Goal: Register for event/course

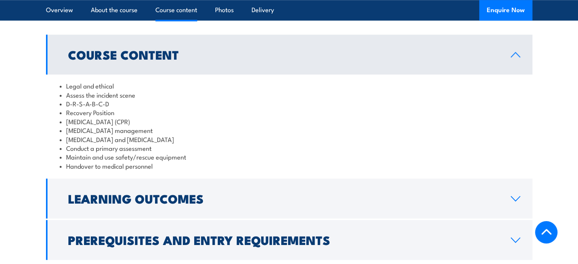
scroll to position [684, 0]
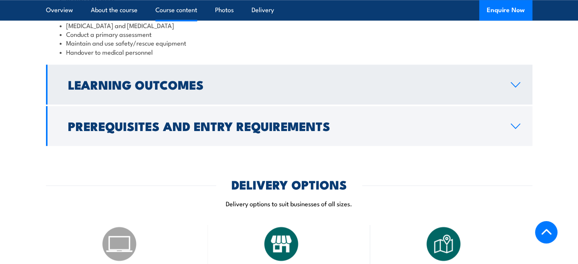
click at [234, 90] on h2 "Learning Outcomes" at bounding box center [283, 84] width 430 height 11
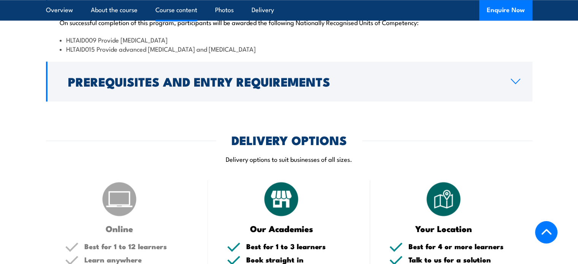
scroll to position [745, 0]
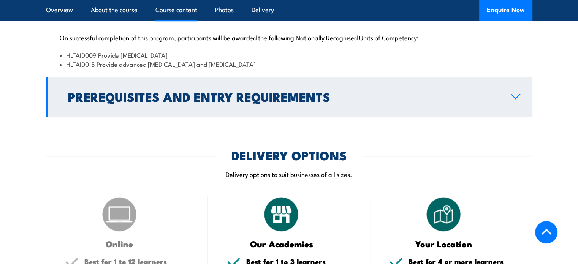
click at [185, 102] on h2 "Prerequisites and Entry Requirements" at bounding box center [283, 96] width 430 height 11
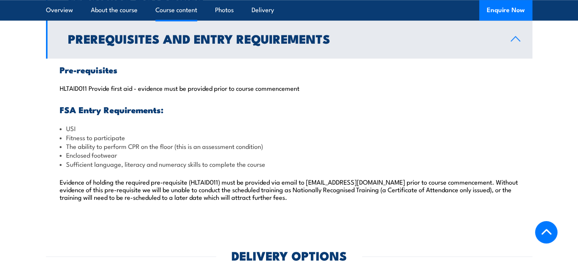
scroll to position [783, 0]
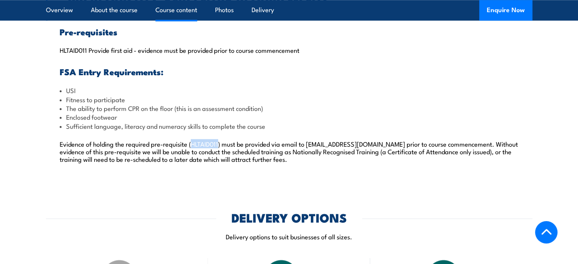
drag, startPoint x: 218, startPoint y: 161, endPoint x: 191, endPoint y: 165, distance: 27.6
click at [191, 163] on p "Evidence of holding the required pre-requisite (HLTAID011) must be provided via…" at bounding box center [289, 151] width 459 height 23
copy p "HLTAID011"
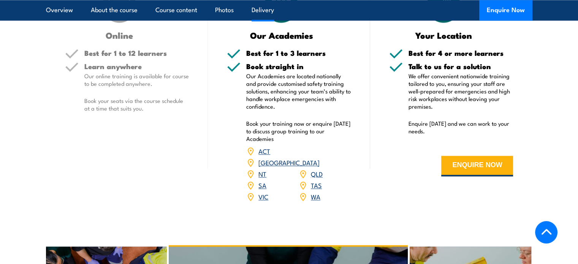
scroll to position [1049, 0]
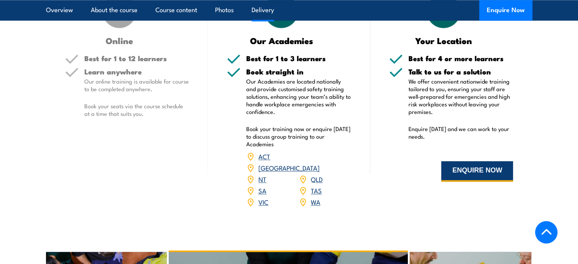
click at [489, 182] on button "ENQUIRE NOW" at bounding box center [477, 171] width 72 height 21
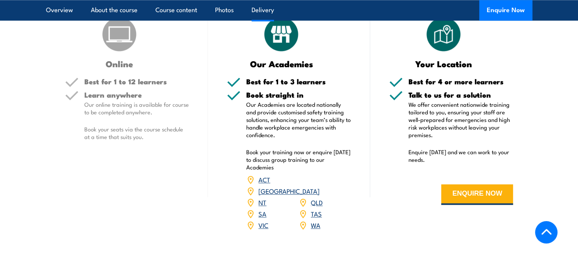
scroll to position [988, 0]
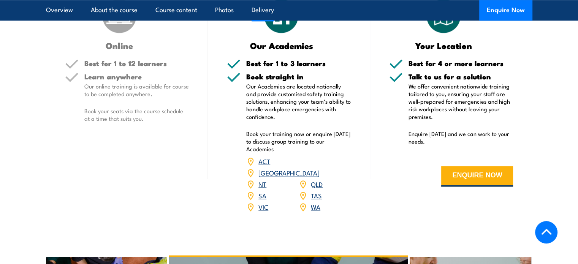
click at [263, 200] on link "SA" at bounding box center [262, 195] width 8 height 9
click at [260, 200] on link "SA" at bounding box center [262, 195] width 8 height 9
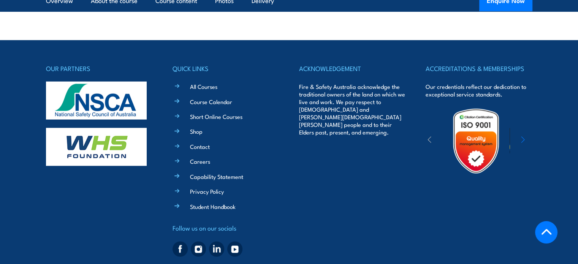
scroll to position [1758, 0]
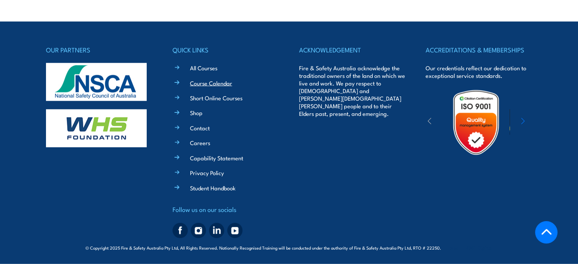
click at [215, 85] on link "Course Calendar" at bounding box center [211, 83] width 42 height 8
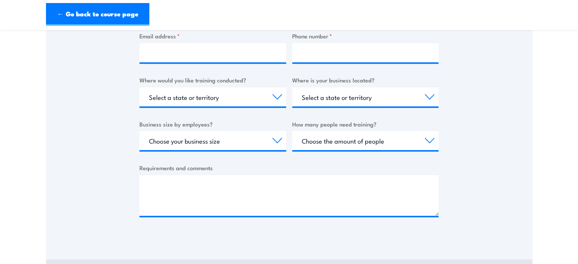
scroll to position [228, 0]
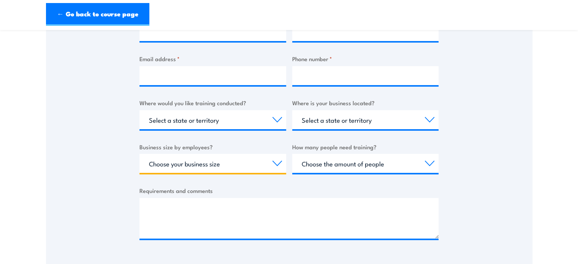
click at [207, 164] on select "Choose your business size 1 to 19 20 to 199 200+" at bounding box center [212, 163] width 147 height 19
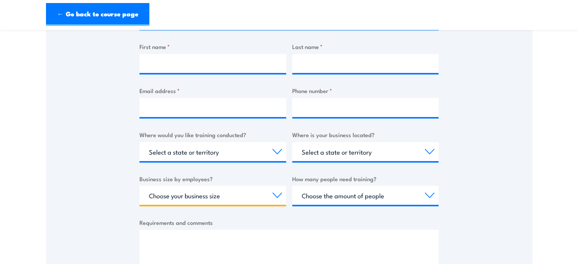
scroll to position [304, 0]
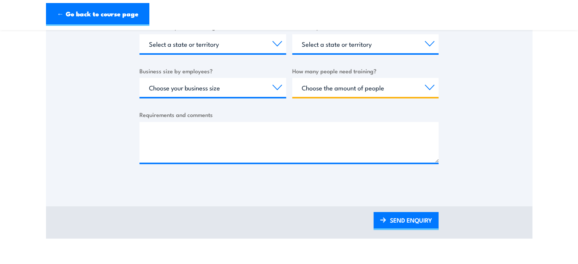
click at [349, 93] on select "Choose the amount of people 1 to 4 5 to 19 20+" at bounding box center [365, 87] width 147 height 19
click at [350, 93] on select "Choose the amount of people 1 to 4 5 to 19 20+" at bounding box center [365, 87] width 147 height 19
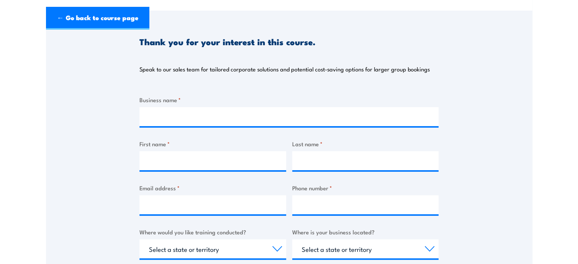
scroll to position [0, 0]
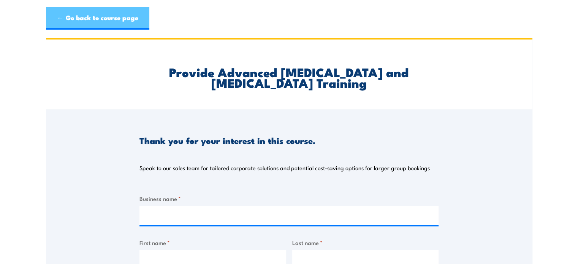
click at [126, 25] on link "← Go back to course page" at bounding box center [97, 18] width 103 height 23
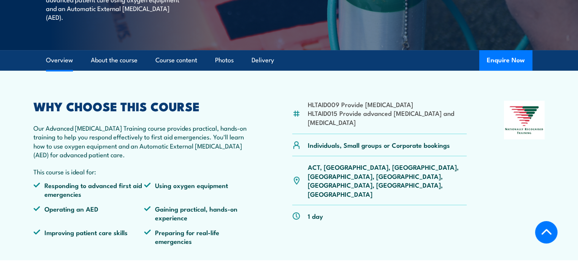
scroll to position [228, 0]
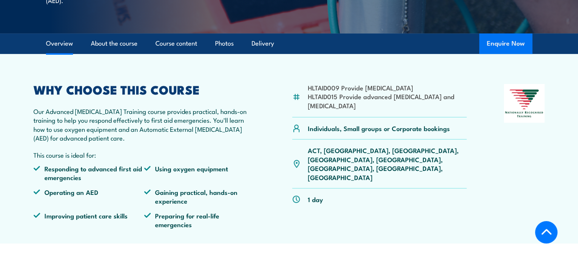
click at [506, 49] on button "Enquire Now" at bounding box center [505, 43] width 53 height 21
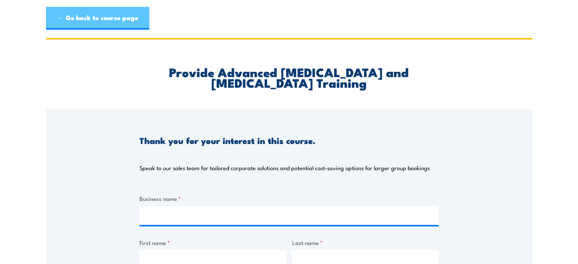
click at [82, 15] on link "← Go back to course page" at bounding box center [97, 18] width 103 height 23
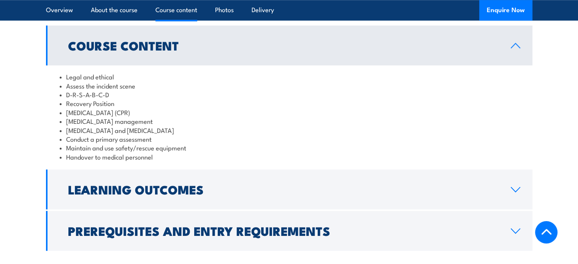
scroll to position [684, 0]
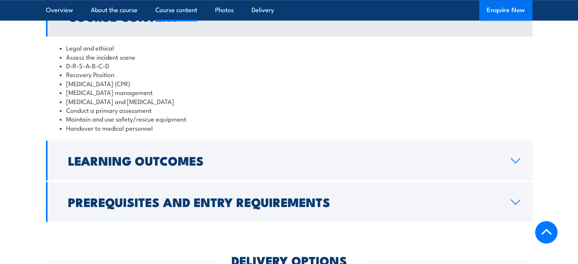
click at [513, 16] on button "Enquire Now" at bounding box center [505, 10] width 53 height 21
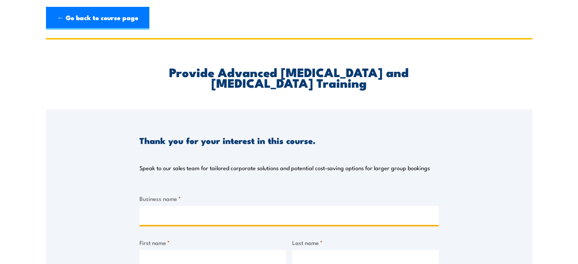
click at [196, 217] on input "Business name *" at bounding box center [288, 215] width 299 height 19
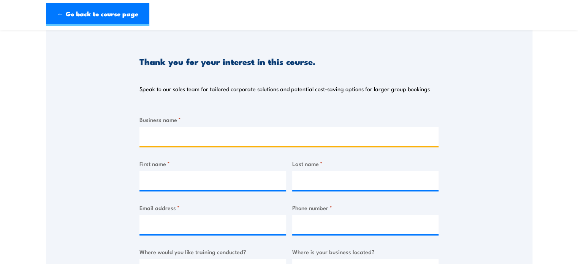
scroll to position [114, 0]
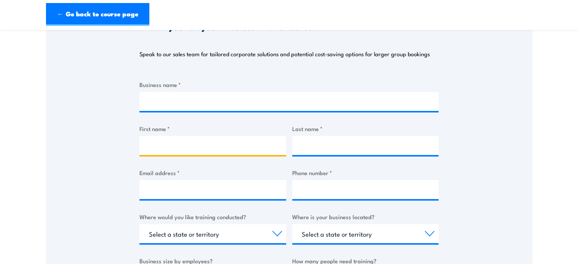
click at [195, 140] on input "First name *" at bounding box center [212, 145] width 147 height 19
type input "Hunter"
type input "Rolington"
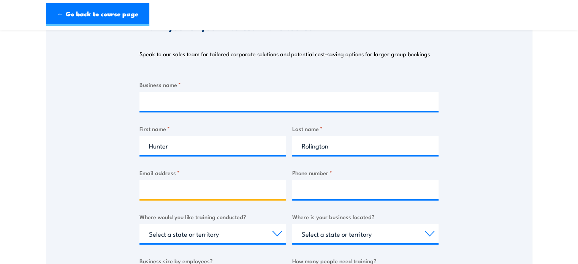
type input "rolingtonhunter@gmail.com"
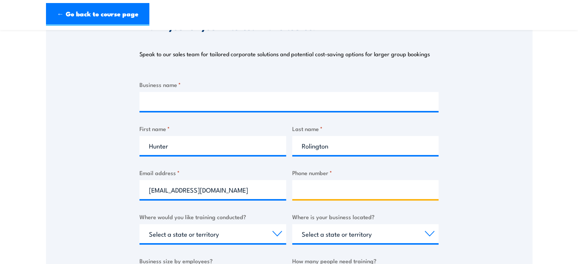
type input "0400446419"
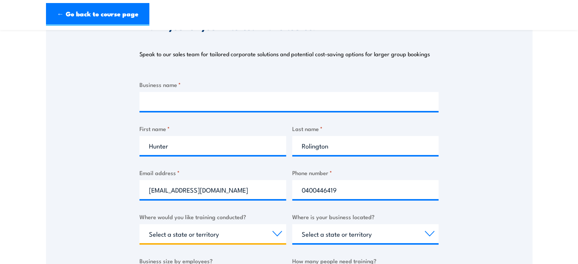
select select "SA"
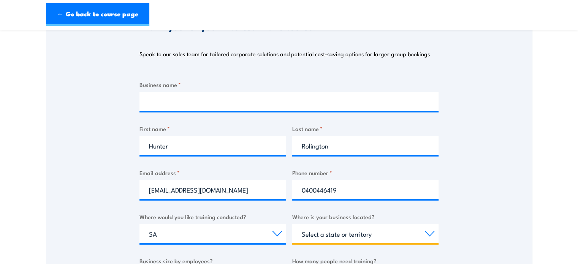
select select "SA"
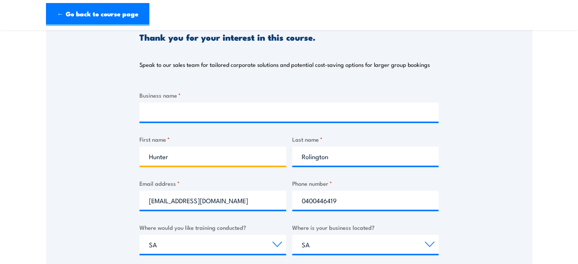
scroll to position [190, 0]
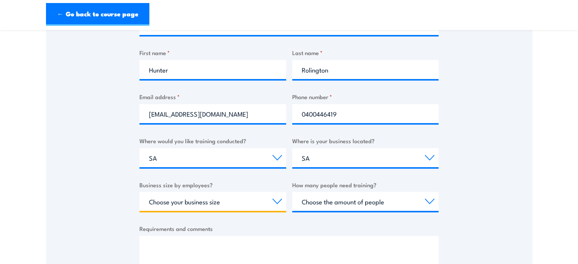
click at [228, 205] on select "Choose your business size 1 to 19 20 to 199 200+" at bounding box center [212, 201] width 147 height 19
click at [226, 203] on select "Choose your business size 1 to 19 20 to 199 200+" at bounding box center [212, 201] width 147 height 19
select select "1 to 19"
click at [139, 192] on select "Choose your business size 1 to 19 20 to 199 200+" at bounding box center [212, 201] width 147 height 19
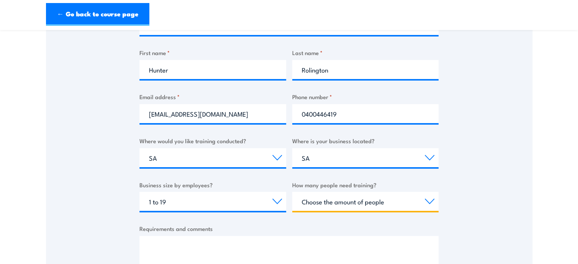
click at [325, 203] on select "Choose the amount of people 1 to 4 5 to 19 20+" at bounding box center [365, 201] width 147 height 19
select select "1 to 4"
click at [292, 192] on select "Choose the amount of people 1 to 4 5 to 19 20+" at bounding box center [365, 201] width 147 height 19
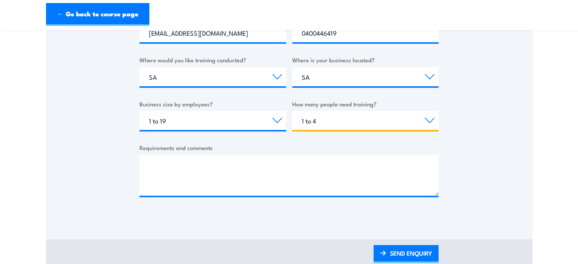
scroll to position [266, 0]
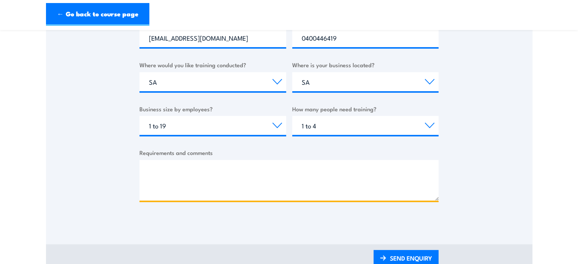
click at [187, 177] on textarea "Requirements and comments" at bounding box center [288, 180] width 299 height 41
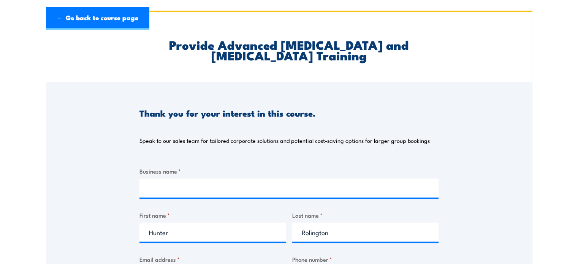
scroll to position [0, 0]
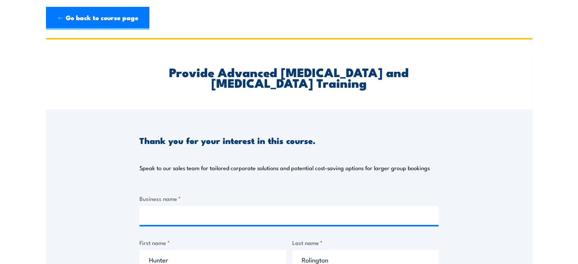
type textarea "Individual inquiry for advanced resu"
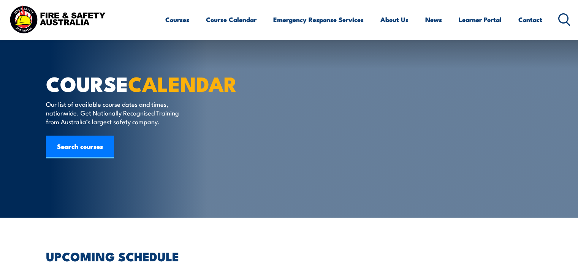
scroll to position [190, 0]
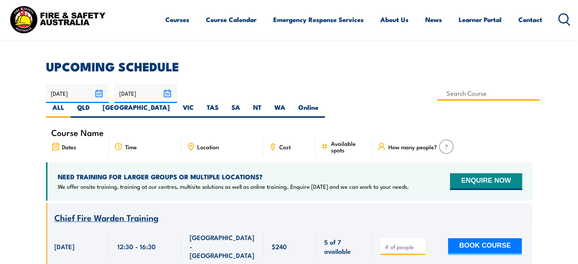
click at [437, 92] on input at bounding box center [488, 93] width 103 height 15
type input "Provide Advanced Resuscitation and Oxygen Therapy Training"
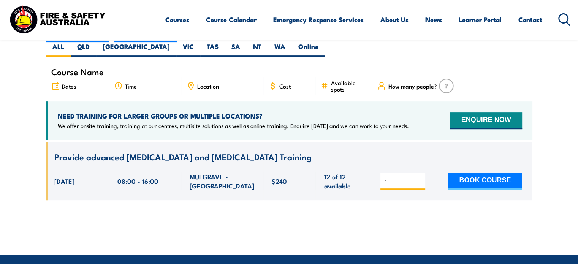
type input "1"
click at [419, 178] on input "1" at bounding box center [403, 182] width 38 height 8
click at [487, 173] on button "BOOK COURSE" at bounding box center [485, 181] width 74 height 17
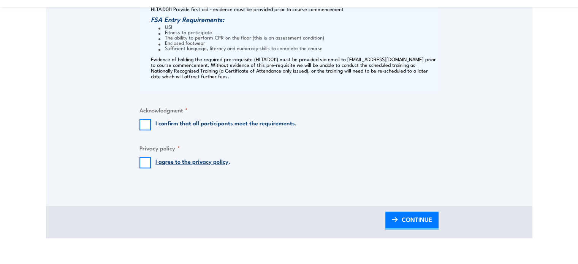
scroll to position [570, 0]
